Goal: Use online tool/utility: Utilize a website feature to perform a specific function

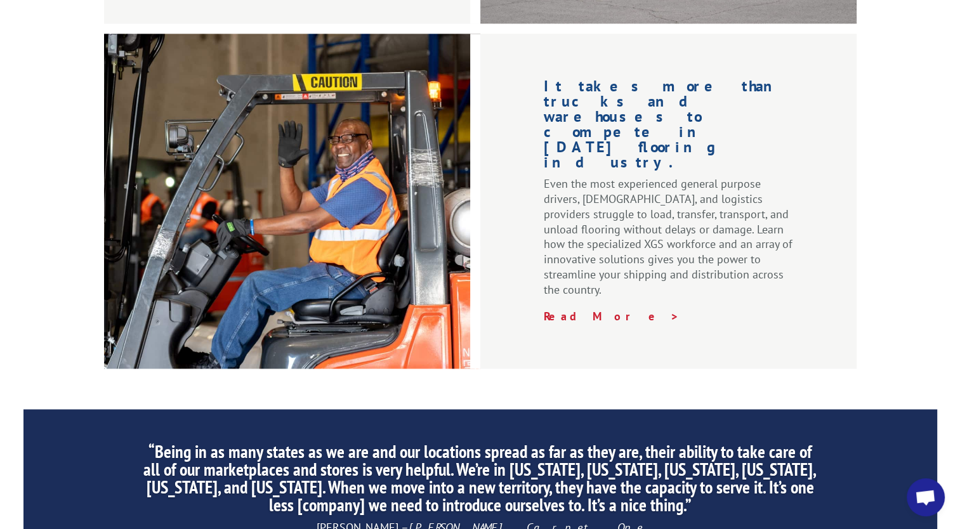
scroll to position [1981, 0]
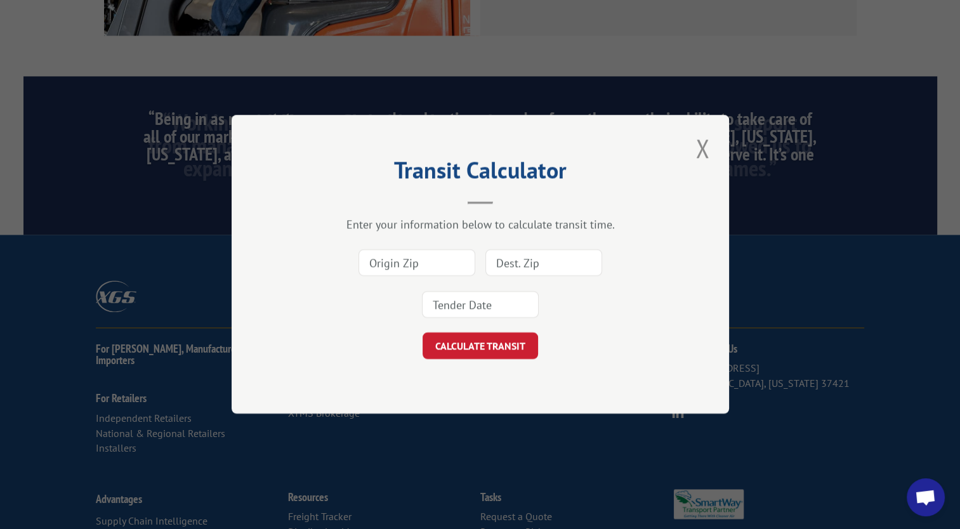
drag, startPoint x: 431, startPoint y: 260, endPoint x: 424, endPoint y: 250, distance: 12.3
click at [431, 259] on input at bounding box center [416, 263] width 117 height 27
type input "33155"
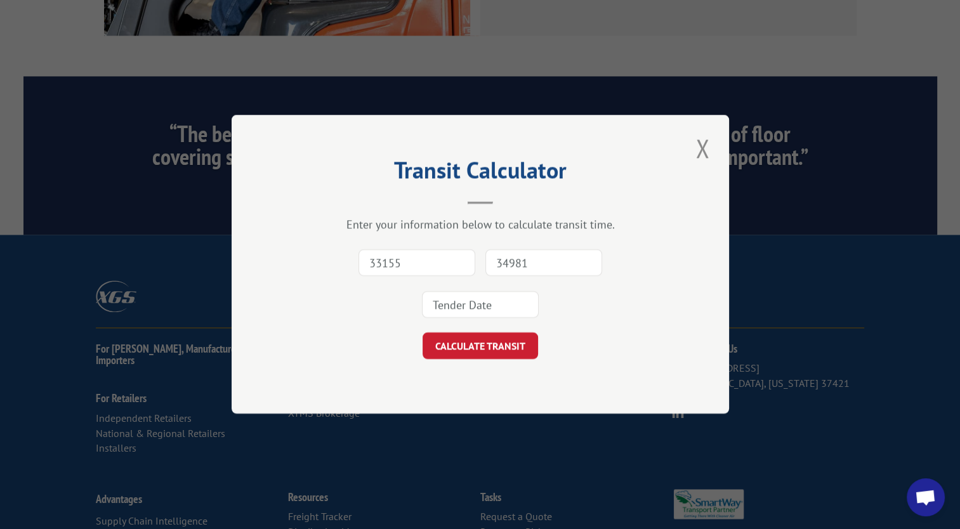
type input "34981"
click at [490, 296] on input at bounding box center [480, 305] width 117 height 27
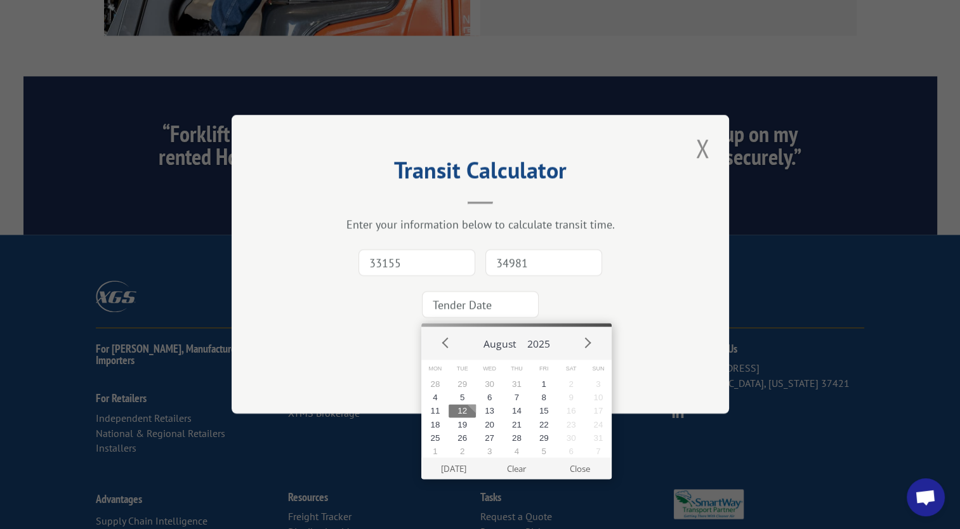
click at [459, 412] on button "12" at bounding box center [461, 410] width 27 height 13
type input "2025-08-12"
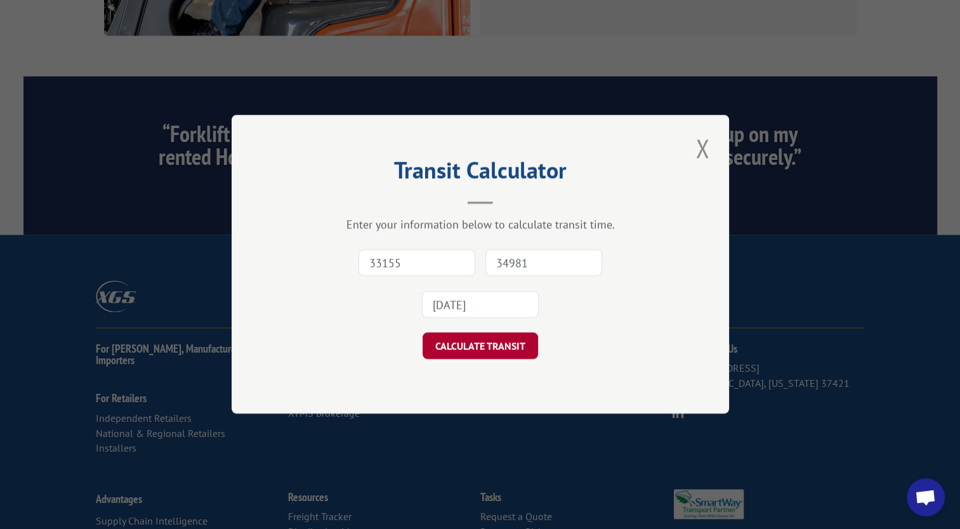
click at [485, 340] on button "CALCULATE TRANSIT" at bounding box center [479, 346] width 115 height 27
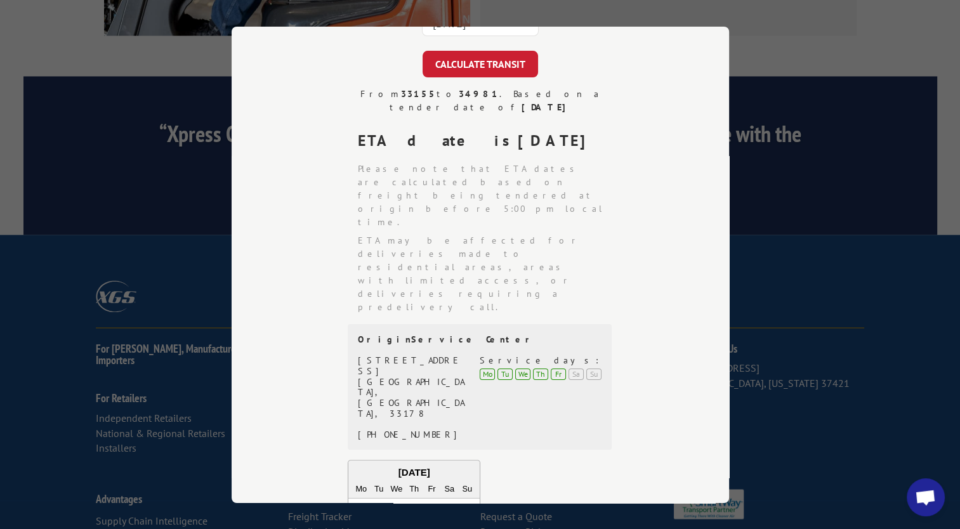
scroll to position [169, 0]
